Goal: Task Accomplishment & Management: Complete application form

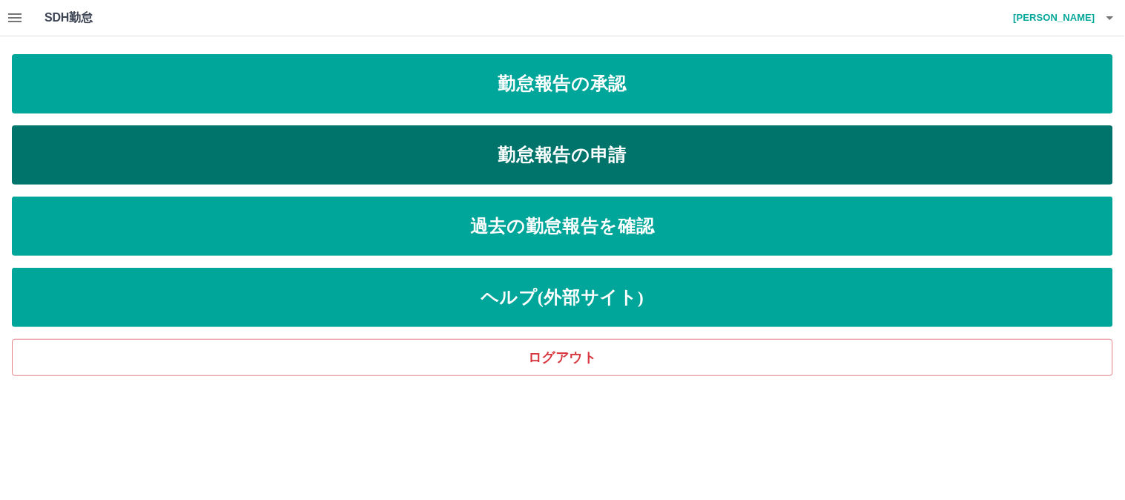
click at [406, 145] on link "勤怠報告の申請" at bounding box center [562, 154] width 1101 height 59
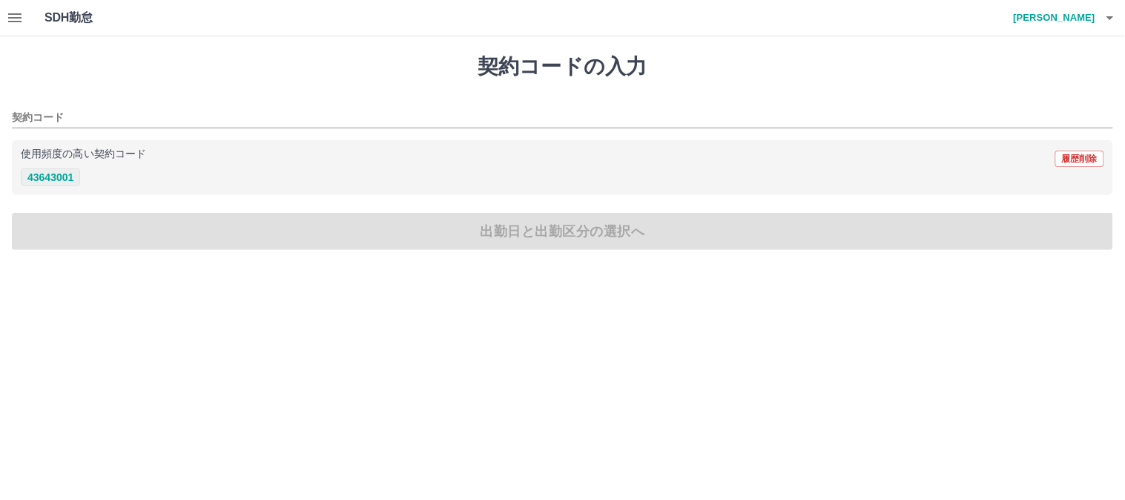
click at [62, 174] on button "43643001" at bounding box center [50, 177] width 59 height 18
type input "********"
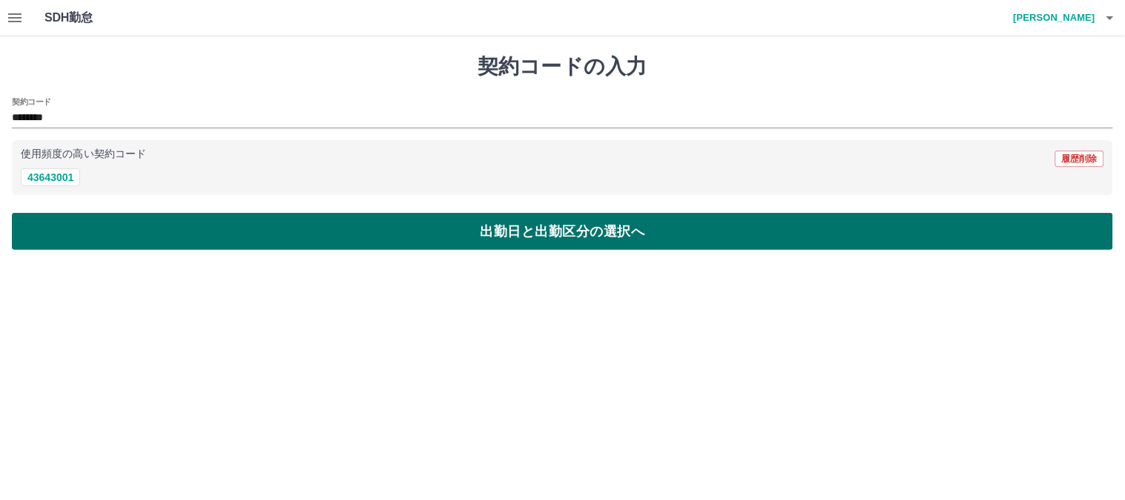
click at [62, 231] on button "出勤日と出勤区分の選択へ" at bounding box center [562, 231] width 1101 height 37
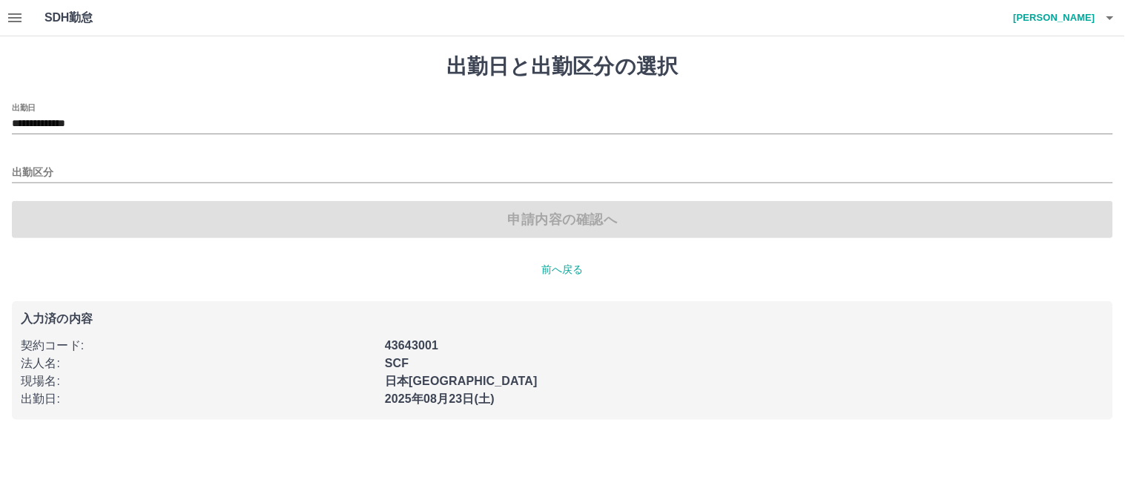
click at [32, 159] on div "出勤区分" at bounding box center [562, 167] width 1101 height 31
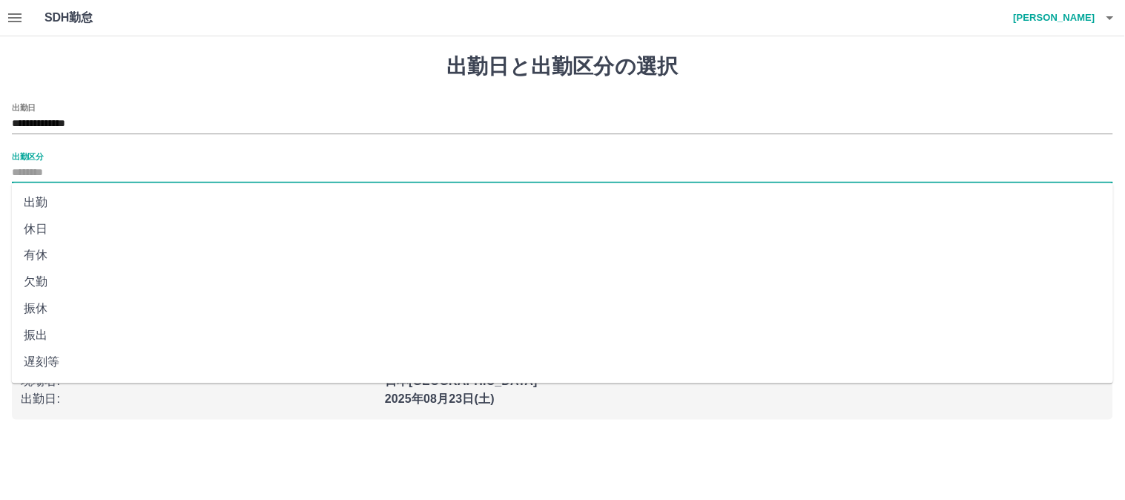
click at [23, 178] on input "出勤区分" at bounding box center [562, 173] width 1101 height 19
click at [28, 200] on li "出勤" at bounding box center [563, 202] width 1102 height 27
type input "**"
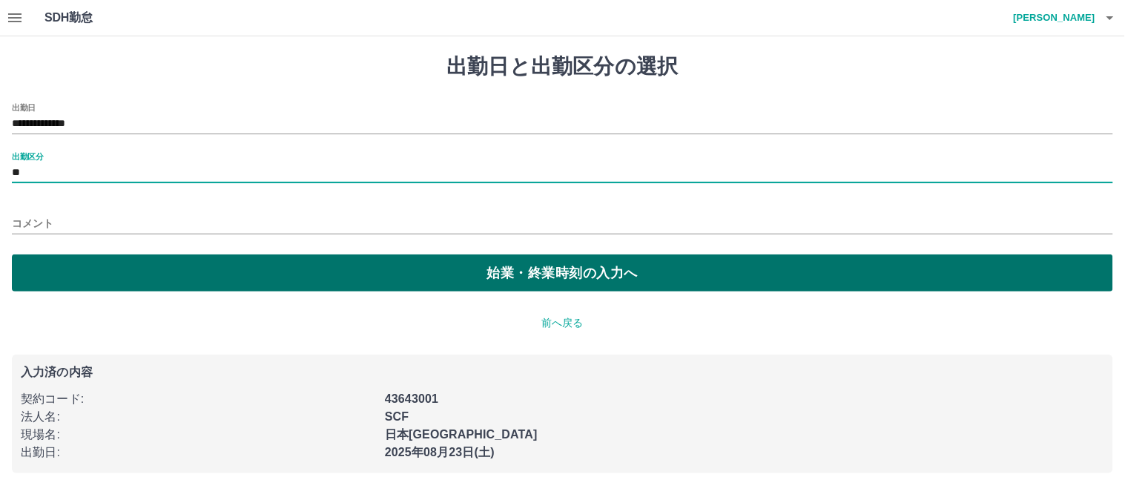
click at [76, 268] on button "始業・終業時刻の入力へ" at bounding box center [562, 272] width 1101 height 37
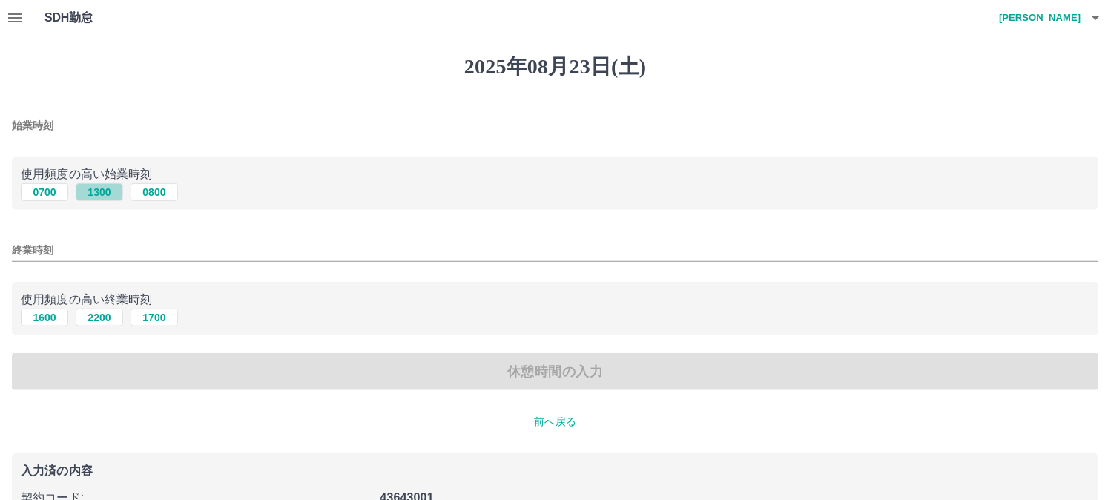
click at [90, 191] on button "1300" at bounding box center [99, 192] width 47 height 18
type input "****"
click at [90, 320] on button "2200" at bounding box center [99, 317] width 47 height 18
type input "****"
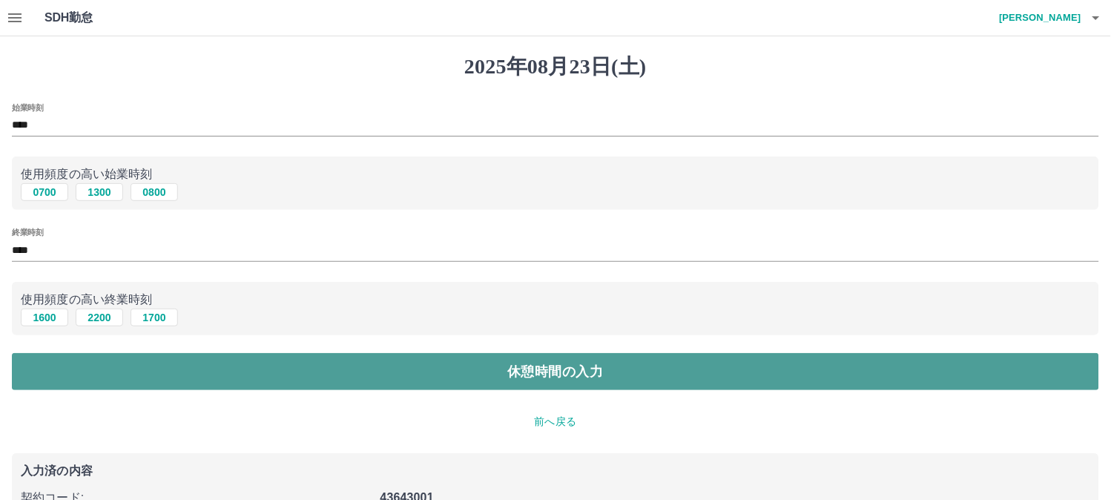
click at [86, 358] on button "休憩時間の入力" at bounding box center [555, 371] width 1087 height 37
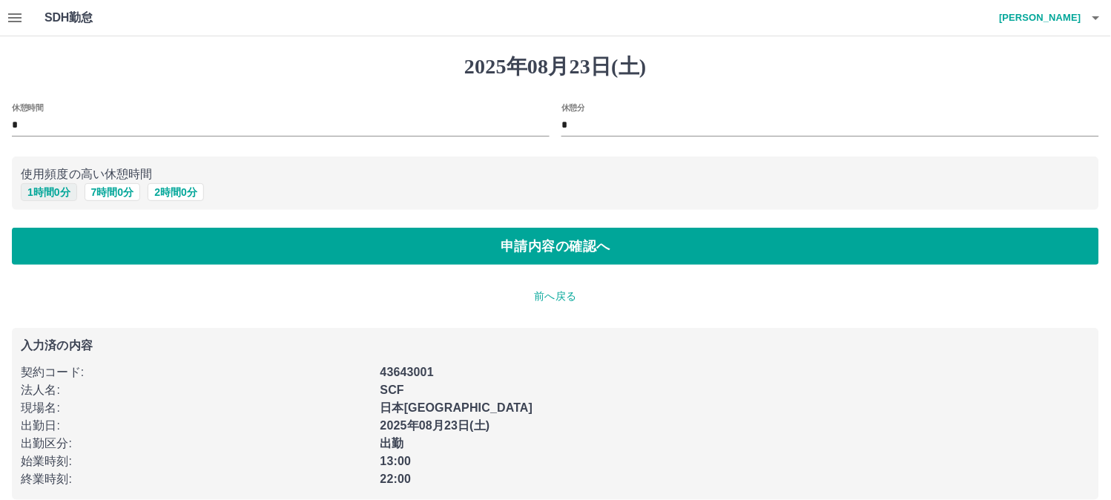
click at [49, 184] on button "1 時間 0 分" at bounding box center [49, 192] width 56 height 18
type input "*"
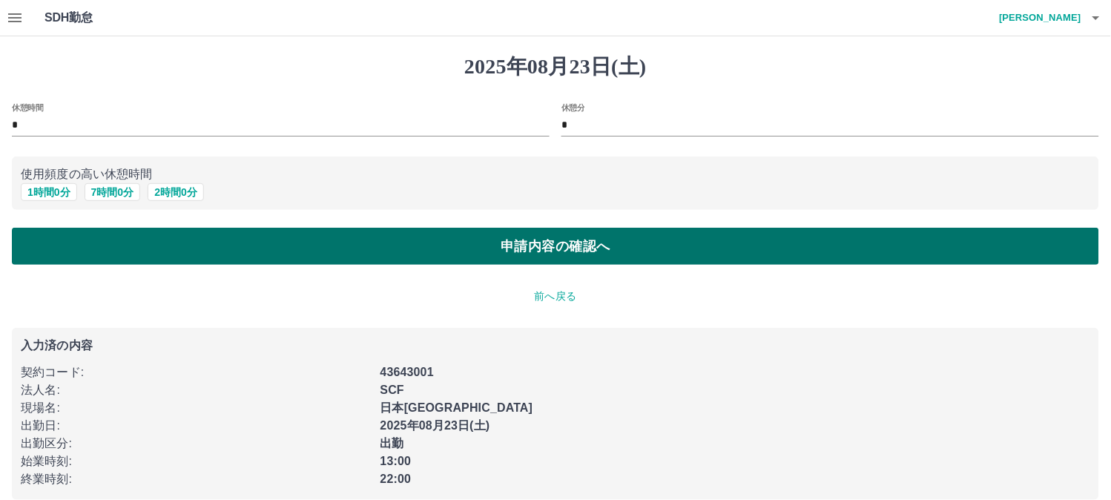
click at [61, 253] on button "申請内容の確認へ" at bounding box center [555, 246] width 1087 height 37
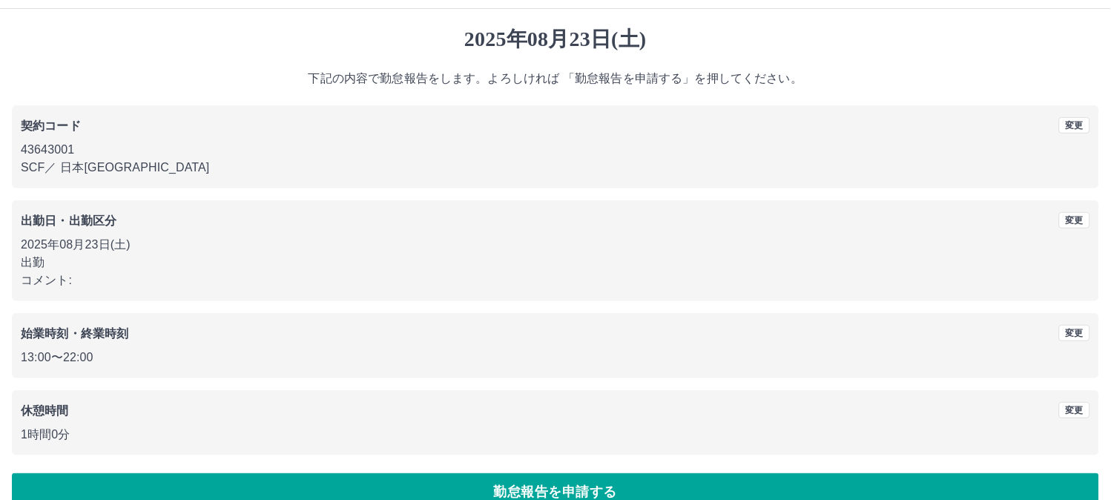
scroll to position [55, 0]
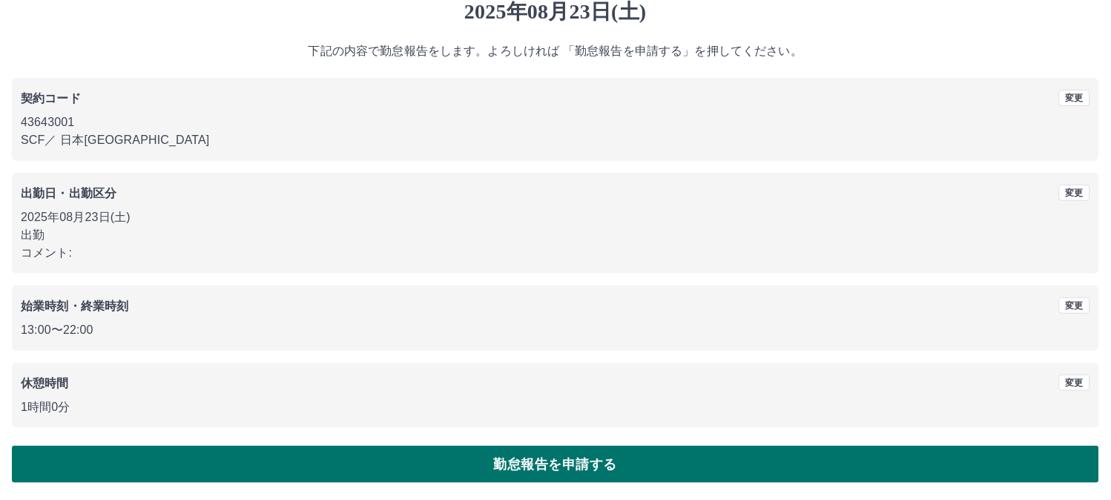
click at [541, 463] on button "勤怠報告を申請する" at bounding box center [555, 464] width 1087 height 37
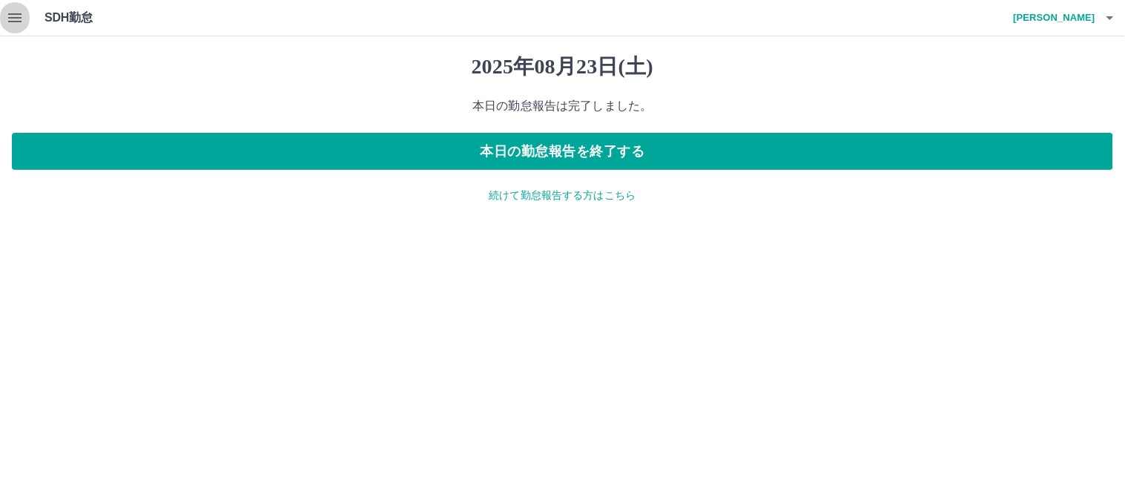
click at [21, 19] on icon "button" at bounding box center [15, 18] width 18 height 18
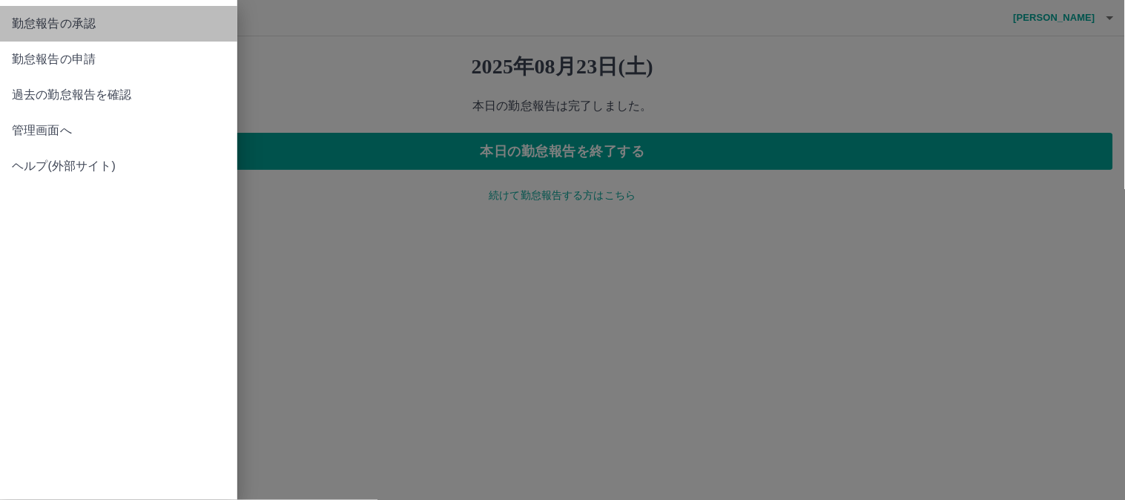
click at [65, 20] on span "勤怠報告の承認" at bounding box center [119, 24] width 214 height 18
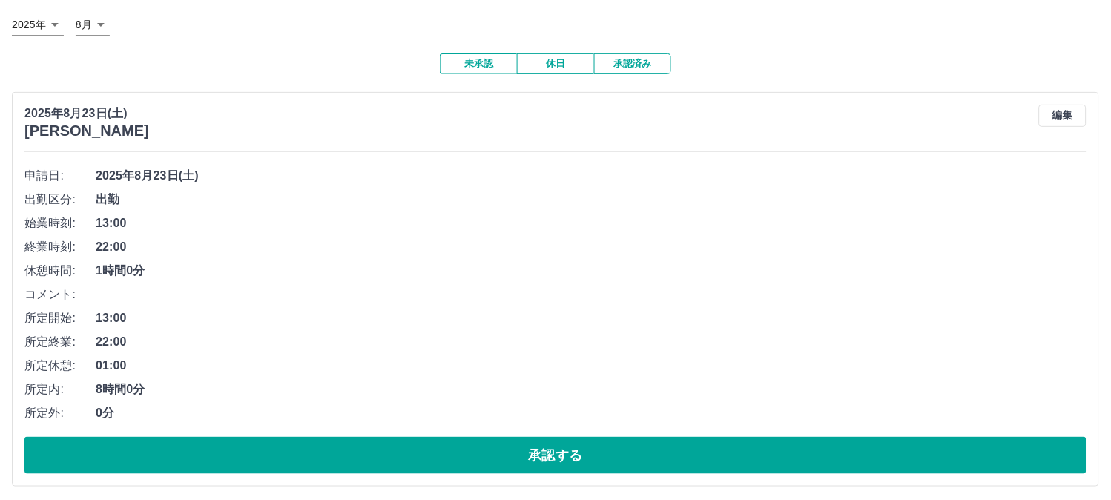
scroll to position [89, 0]
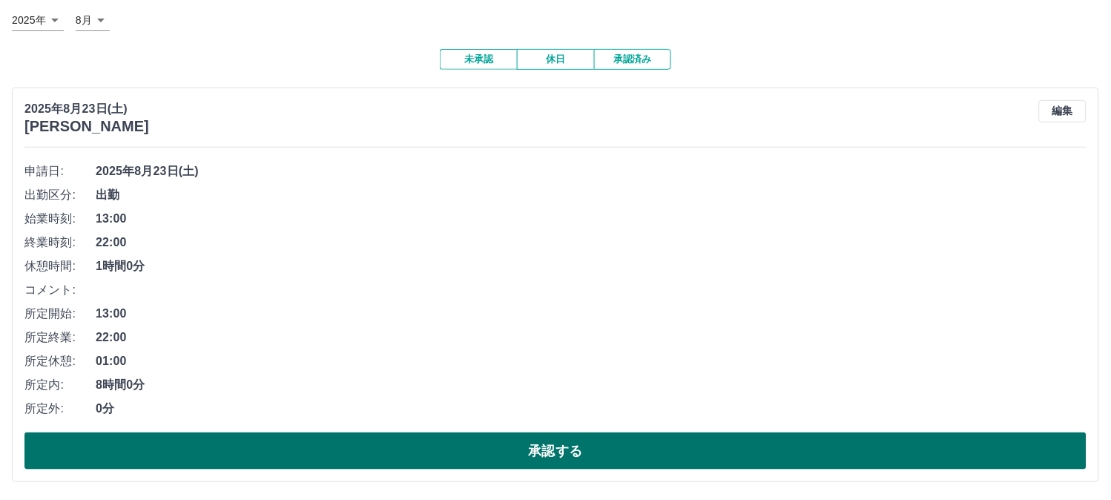
click at [506, 454] on button "承認する" at bounding box center [555, 450] width 1062 height 37
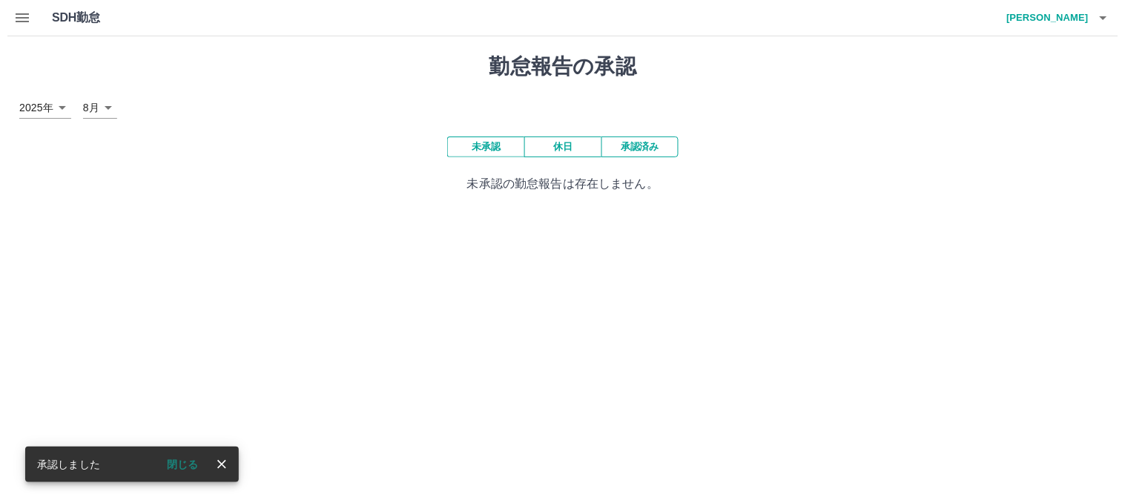
scroll to position [0, 0]
click at [1112, 25] on icon "button" at bounding box center [1110, 18] width 18 height 18
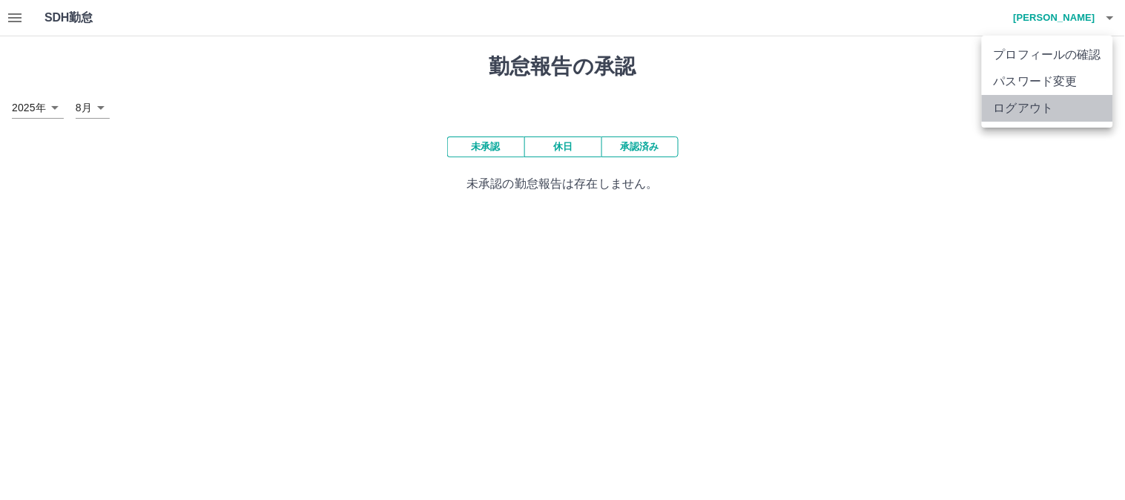
click at [1046, 108] on li "ログアウト" at bounding box center [1047, 108] width 131 height 27
